Goal: Task Accomplishment & Management: Use online tool/utility

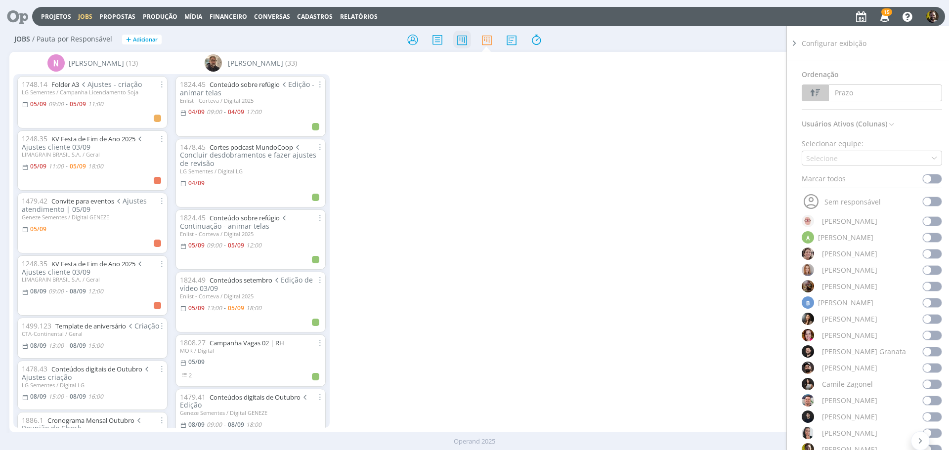
scroll to position [494, 0]
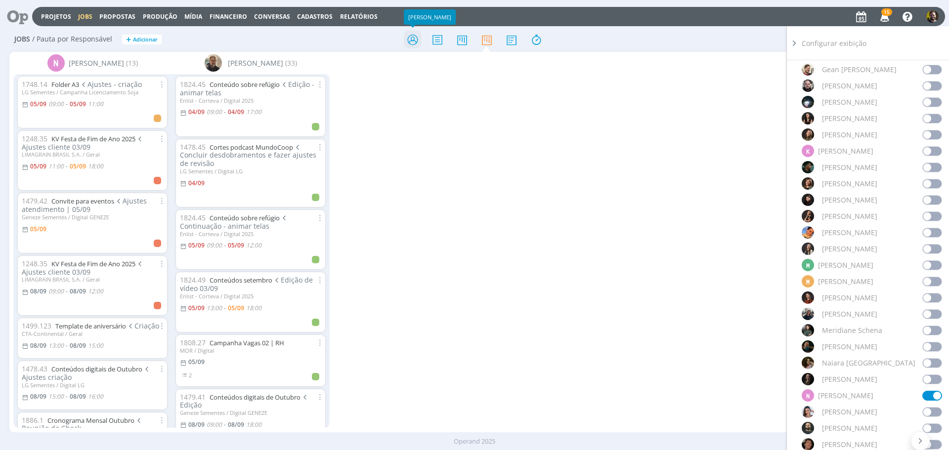
click at [412, 41] on icon at bounding box center [413, 39] width 18 height 19
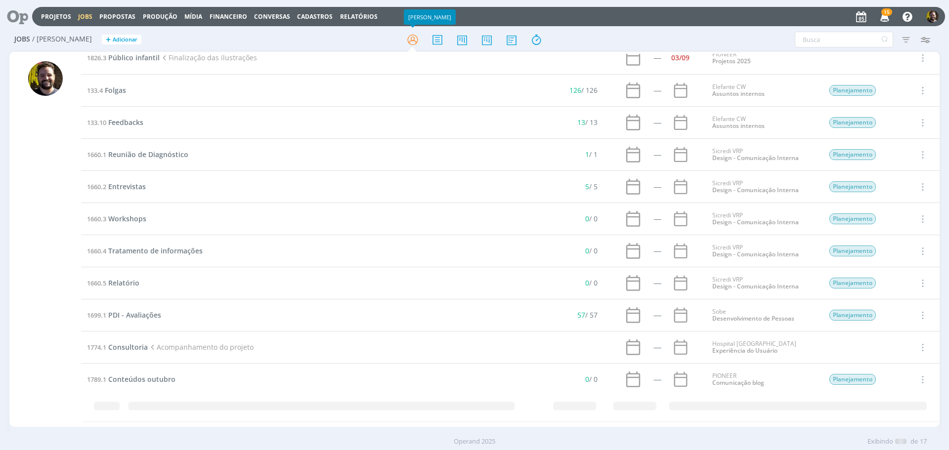
scroll to position [186, 0]
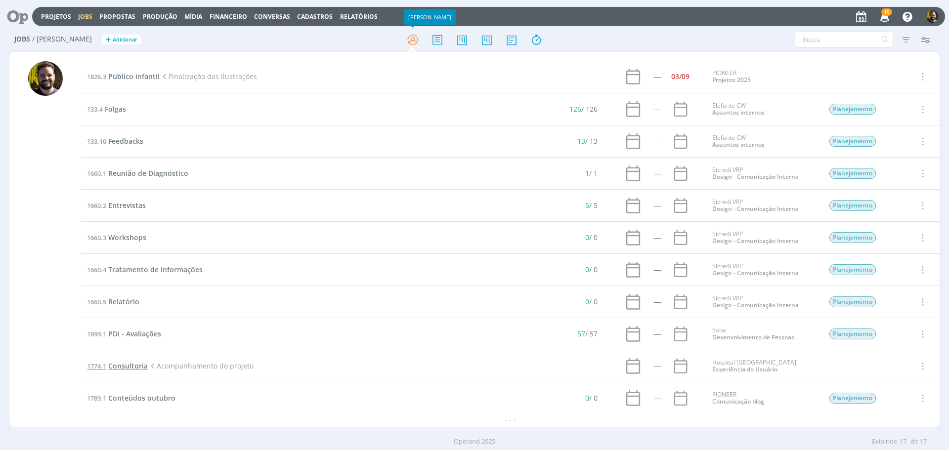
click at [128, 365] on span "Consultoria" at bounding box center [128, 365] width 40 height 9
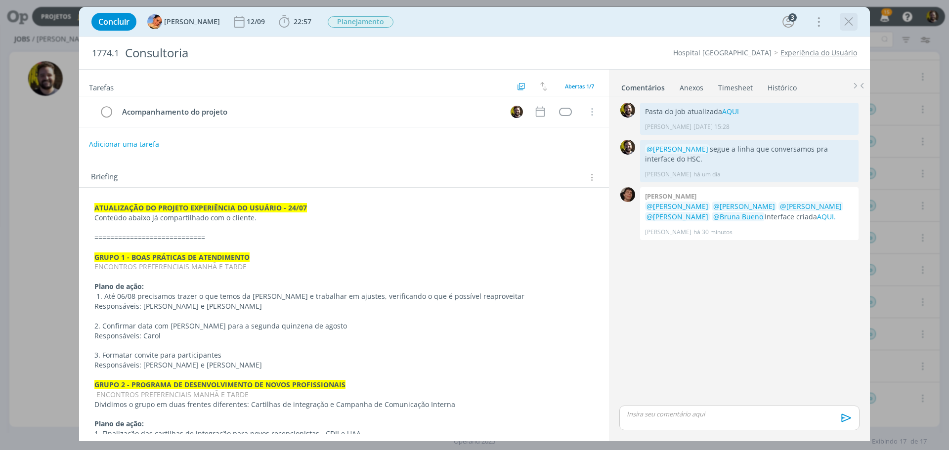
drag, startPoint x: 841, startPoint y: 16, endPoint x: 363, endPoint y: 214, distance: 518.2
click at [842, 16] on icon "dialog" at bounding box center [848, 21] width 15 height 15
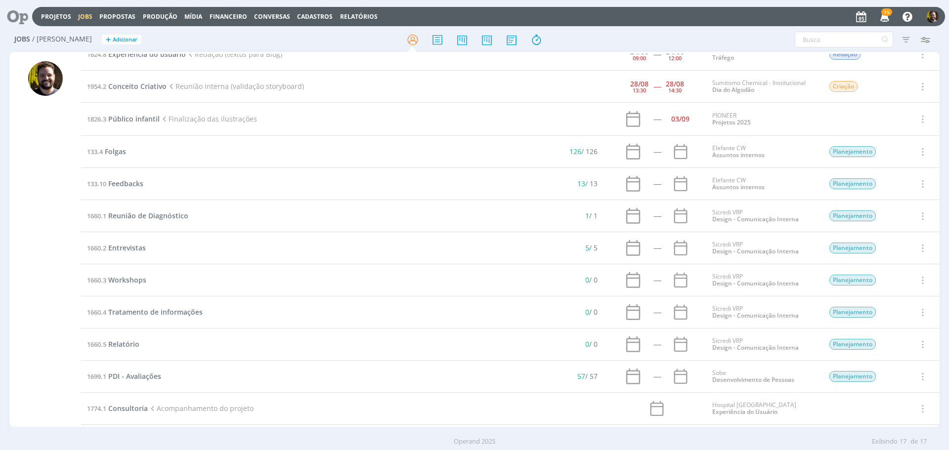
scroll to position [186, 0]
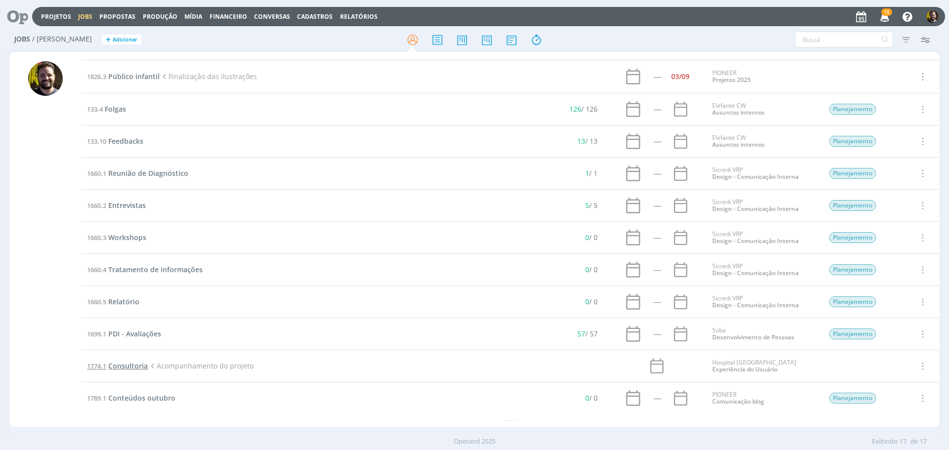
click at [136, 367] on span "Consultoria" at bounding box center [128, 365] width 40 height 9
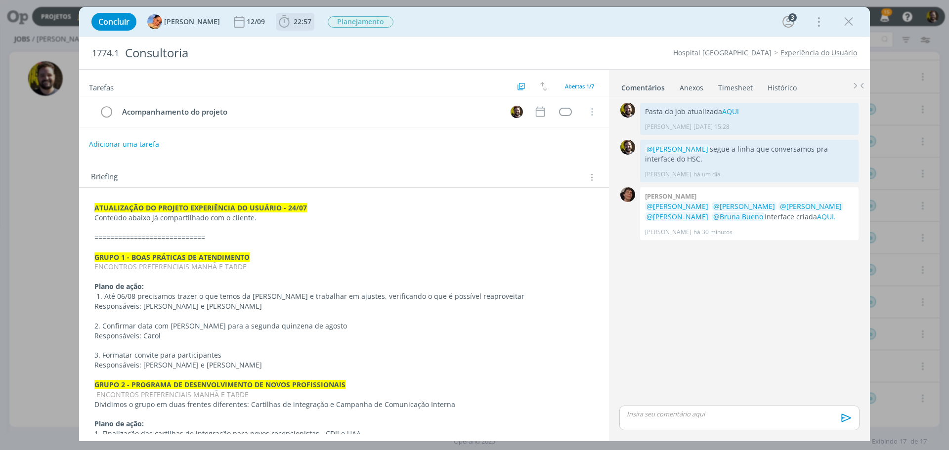
click at [277, 20] on icon "dialog" at bounding box center [284, 21] width 15 height 15
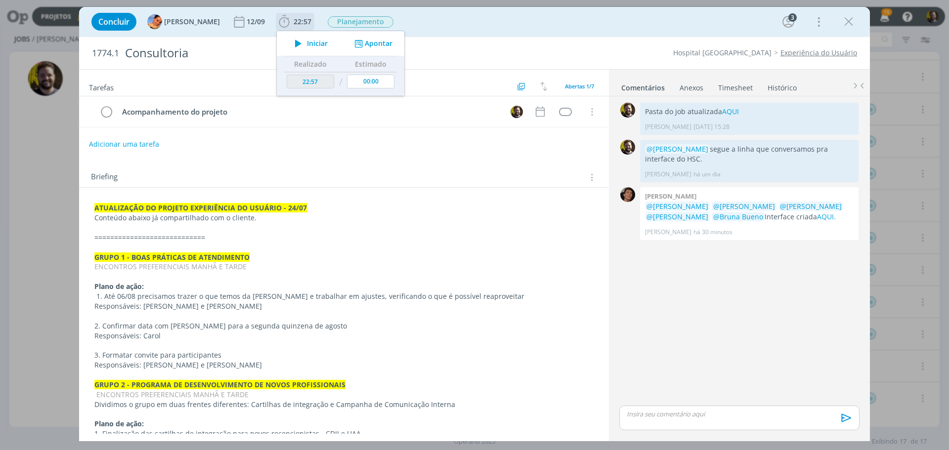
click at [370, 42] on button "Apontar" at bounding box center [372, 44] width 41 height 10
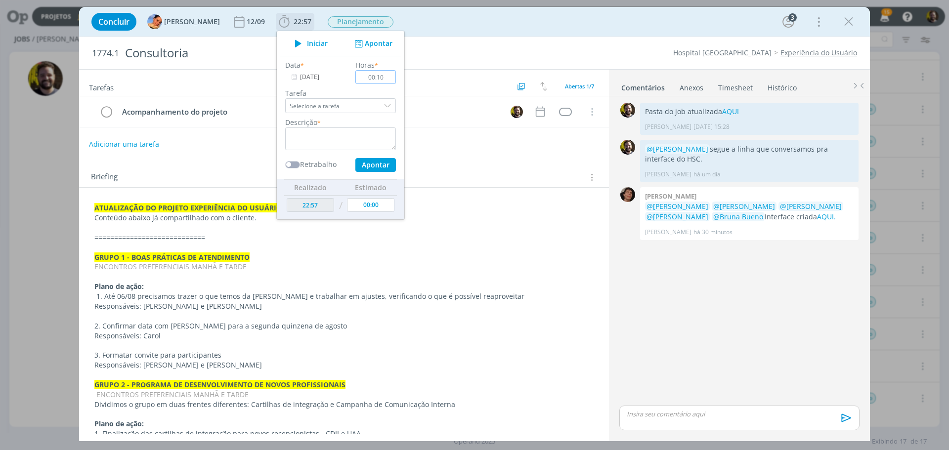
type input "00:10"
type input "Ajustes telas"
click at [366, 165] on button "Apontar" at bounding box center [375, 165] width 41 height 14
click at [332, 135] on textarea "dialog" at bounding box center [340, 138] width 111 height 23
type textarea "Ajustes telas"
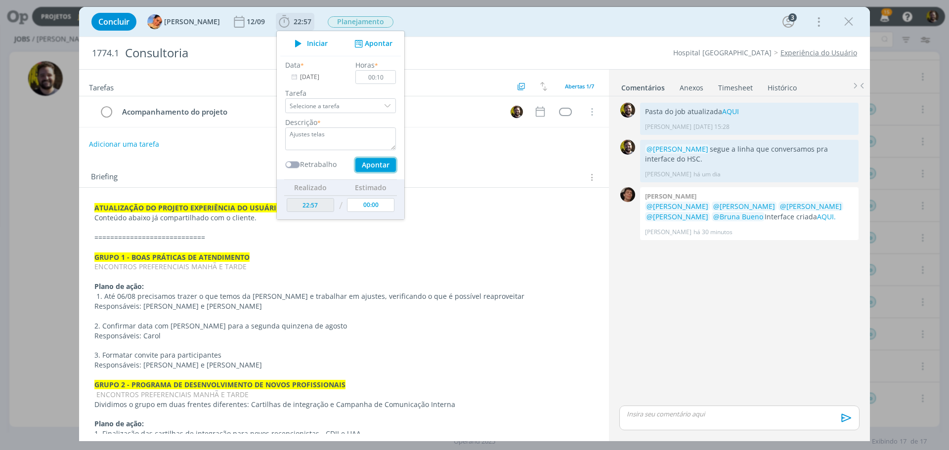
click at [365, 164] on button "Apontar" at bounding box center [375, 165] width 41 height 14
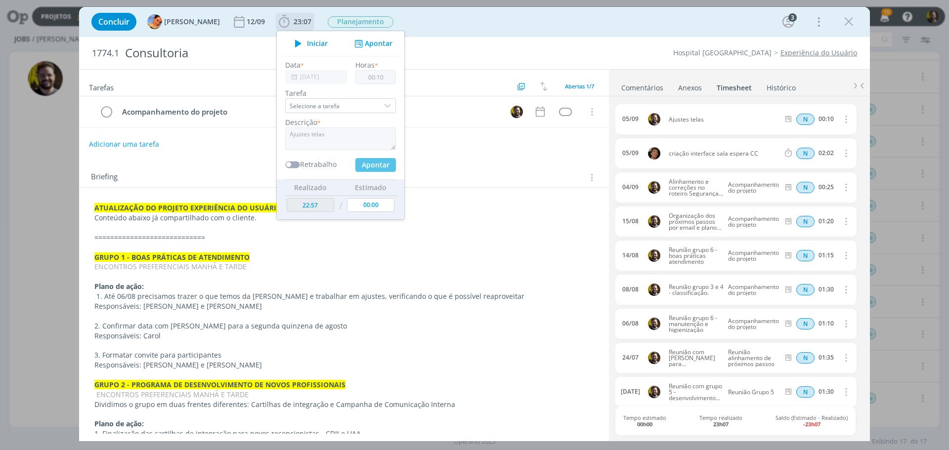
type input "00:00"
type input "23:07"
click at [484, 152] on div "Adicionar uma tarefa" at bounding box center [344, 144] width 530 height 18
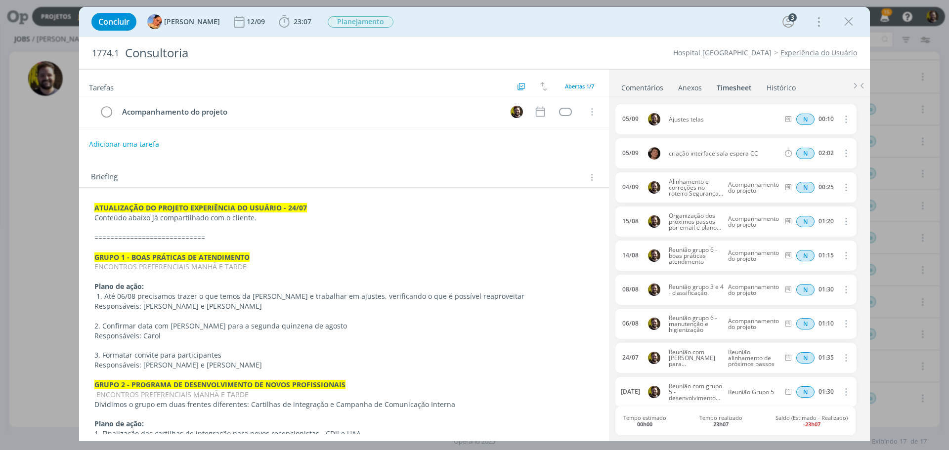
click at [630, 88] on link "Comentários" at bounding box center [642, 86] width 43 height 14
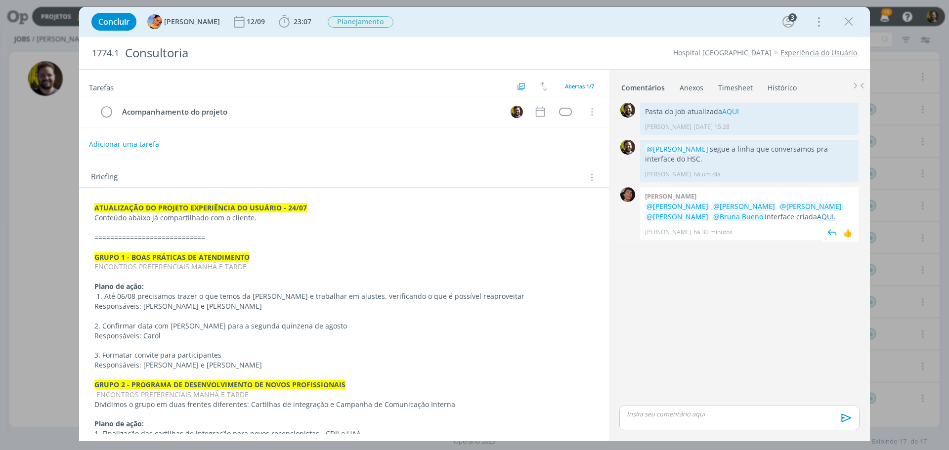
click at [817, 215] on link "AQUI." at bounding box center [826, 216] width 19 height 9
